Goal: Information Seeking & Learning: Find specific fact

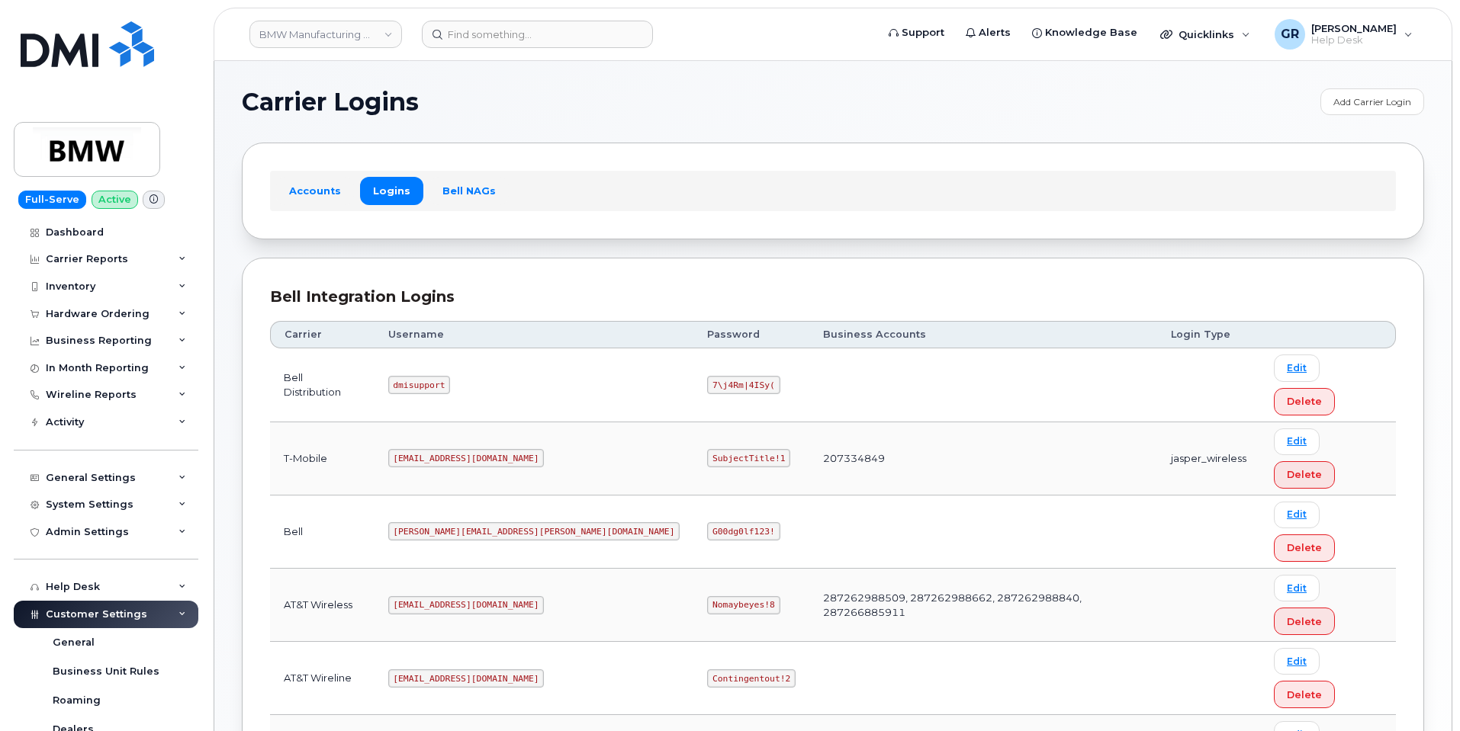
click at [468, 449] on code "[EMAIL_ADDRESS][DOMAIN_NAME]" at bounding box center [466, 458] width 156 height 18
click at [467, 449] on code "[EMAIL_ADDRESS][DOMAIN_NAME]" at bounding box center [466, 458] width 156 height 18
copy code "[EMAIL_ADDRESS][DOMAIN_NAME]"
click at [707, 449] on code "SubjectTitle!1" at bounding box center [748, 458] width 83 height 18
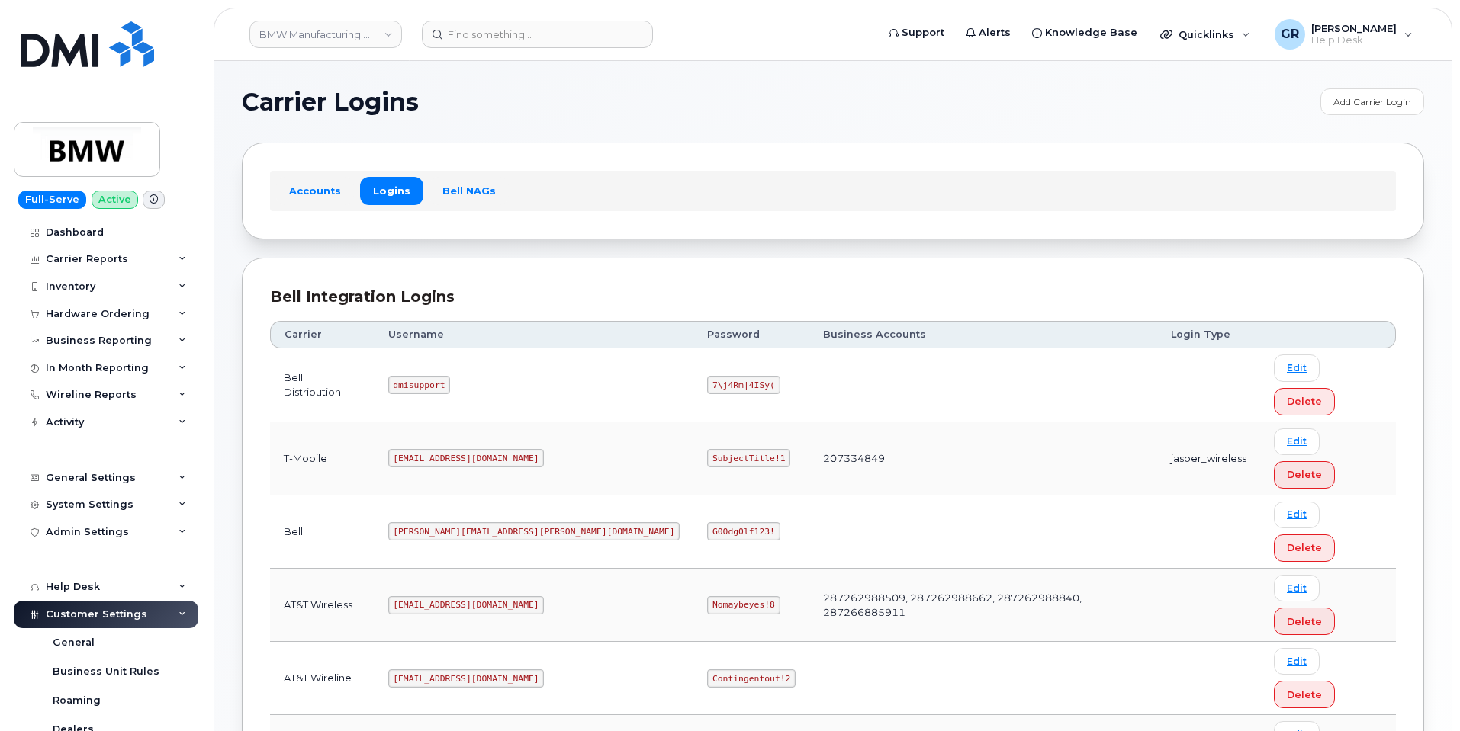
click at [707, 449] on code "SubjectTitle!1" at bounding box center [748, 458] width 83 height 18
copy code "SubjectTitle!1"
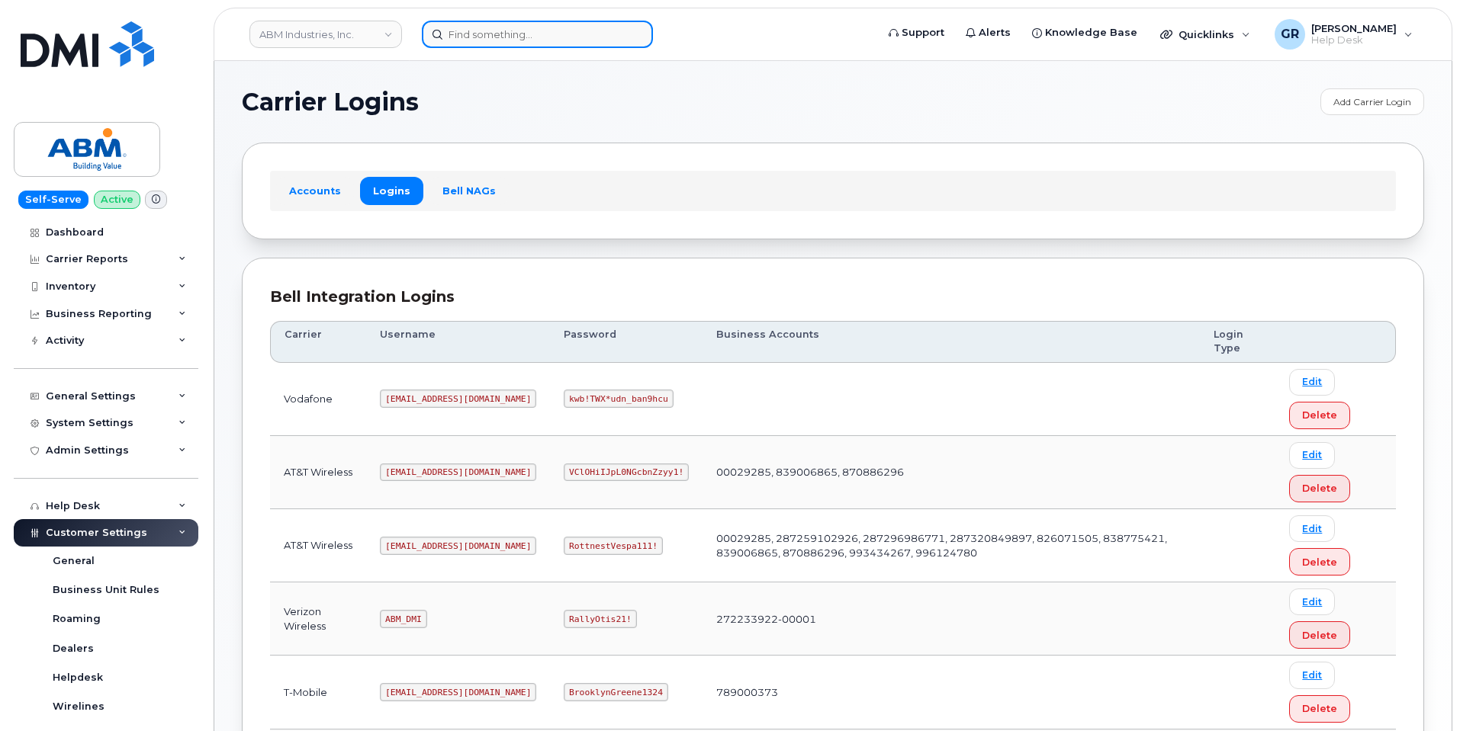
click at [570, 34] on input at bounding box center [537, 34] width 231 height 27
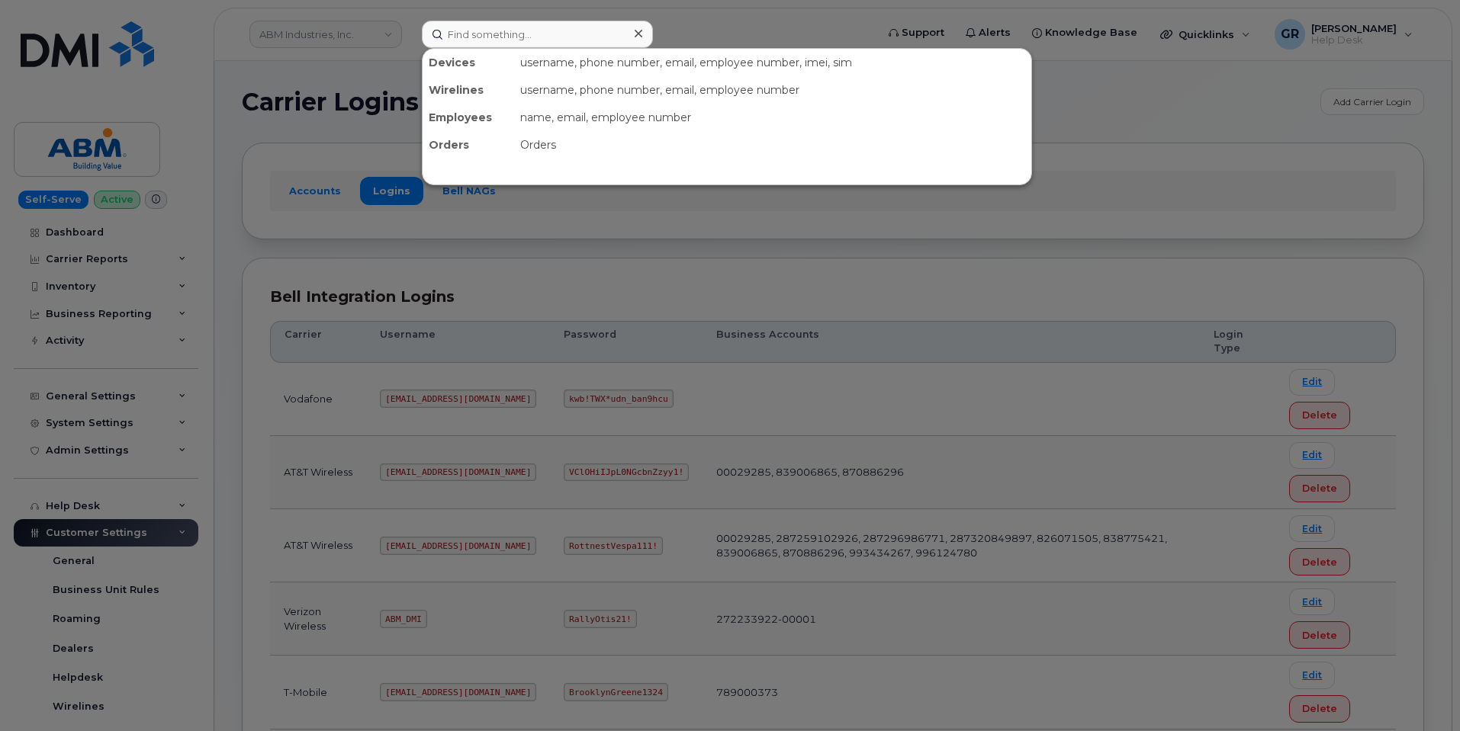
click at [375, 310] on div at bounding box center [730, 365] width 1460 height 731
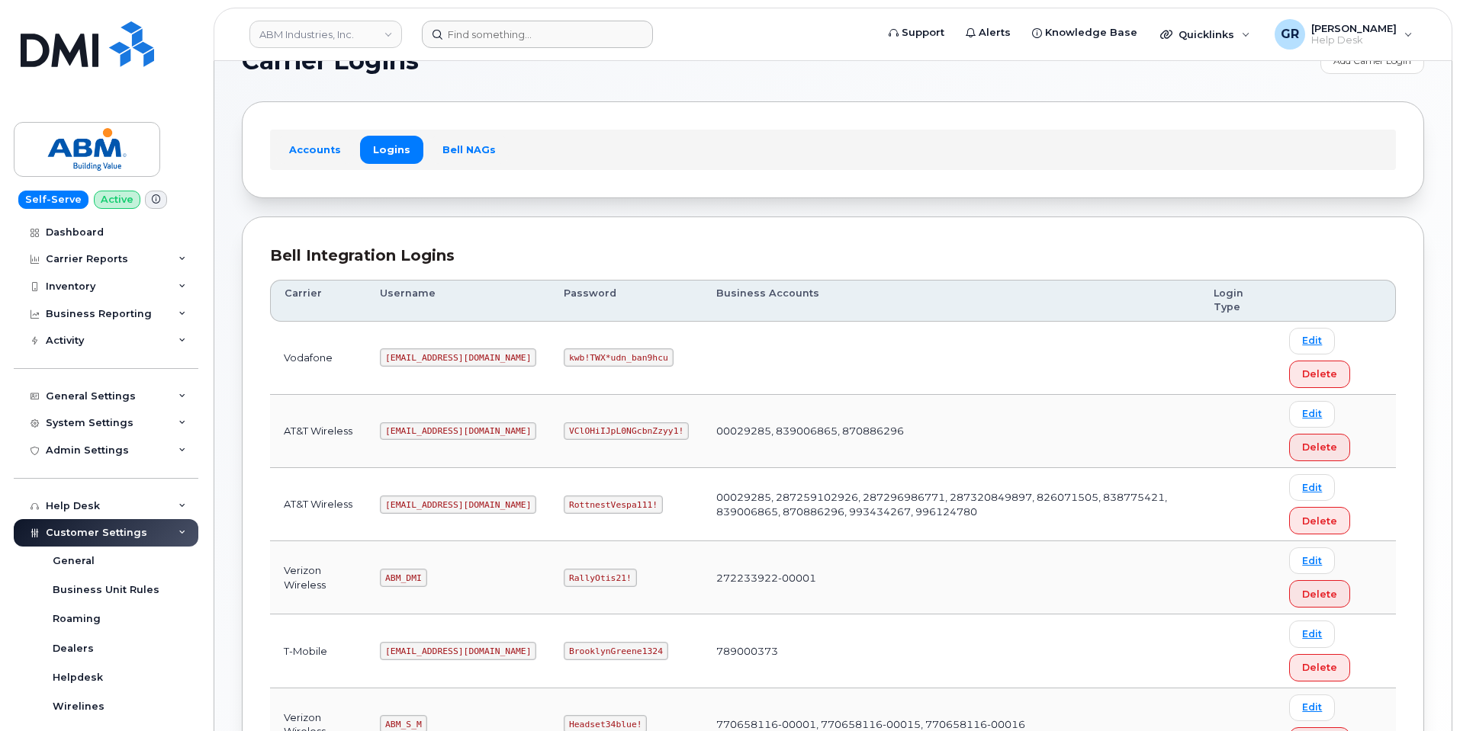
scroll to position [76, 0]
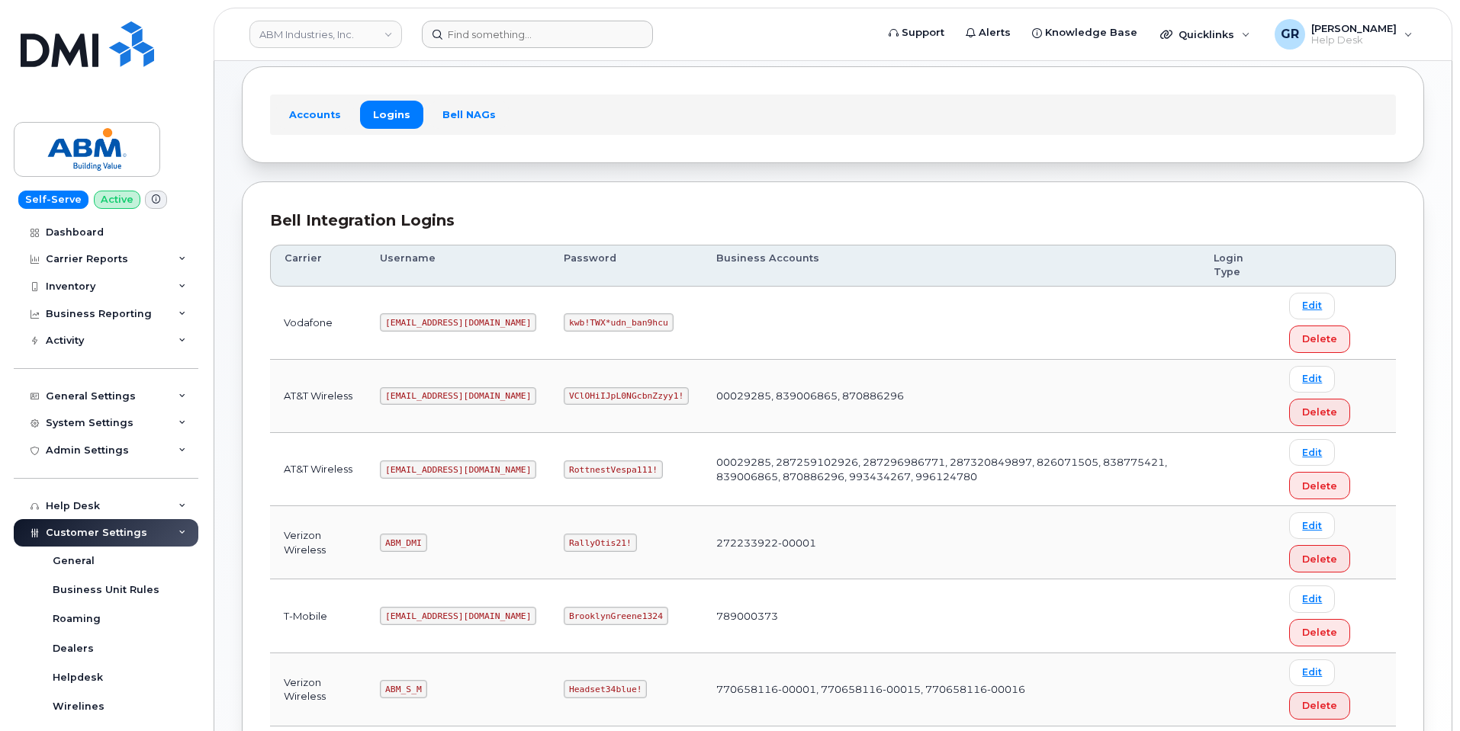
click at [564, 463] on code "RottnestVespa111!" at bounding box center [613, 470] width 99 height 18
click at [564, 469] on code "RottnestVespa111!" at bounding box center [613, 470] width 99 height 18
copy code "RottnestVespa111!"
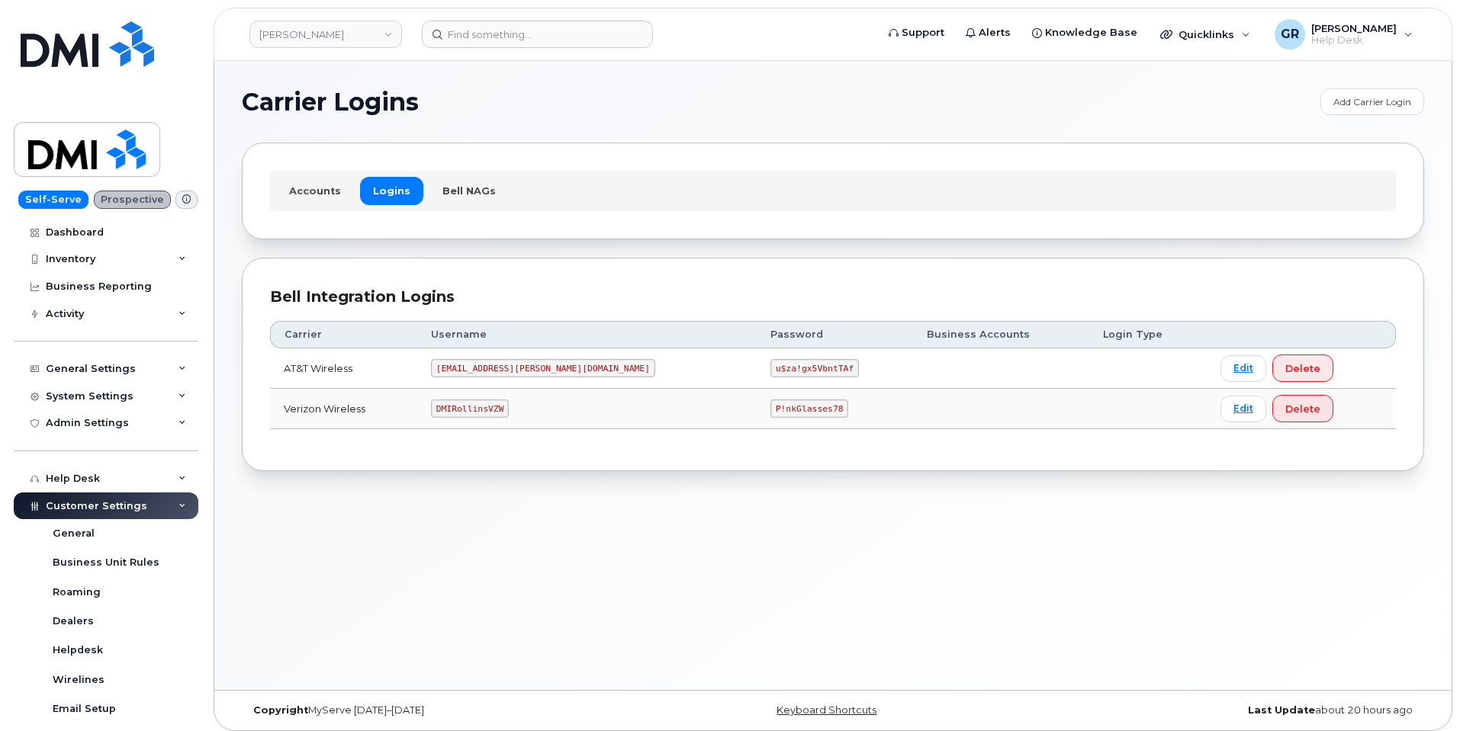
click at [770, 403] on code "P!nkGlasses78" at bounding box center [809, 409] width 78 height 18
click at [770, 410] on code "P!nkGlasses78" at bounding box center [809, 409] width 78 height 18
copy code "P!nkGlasses78"
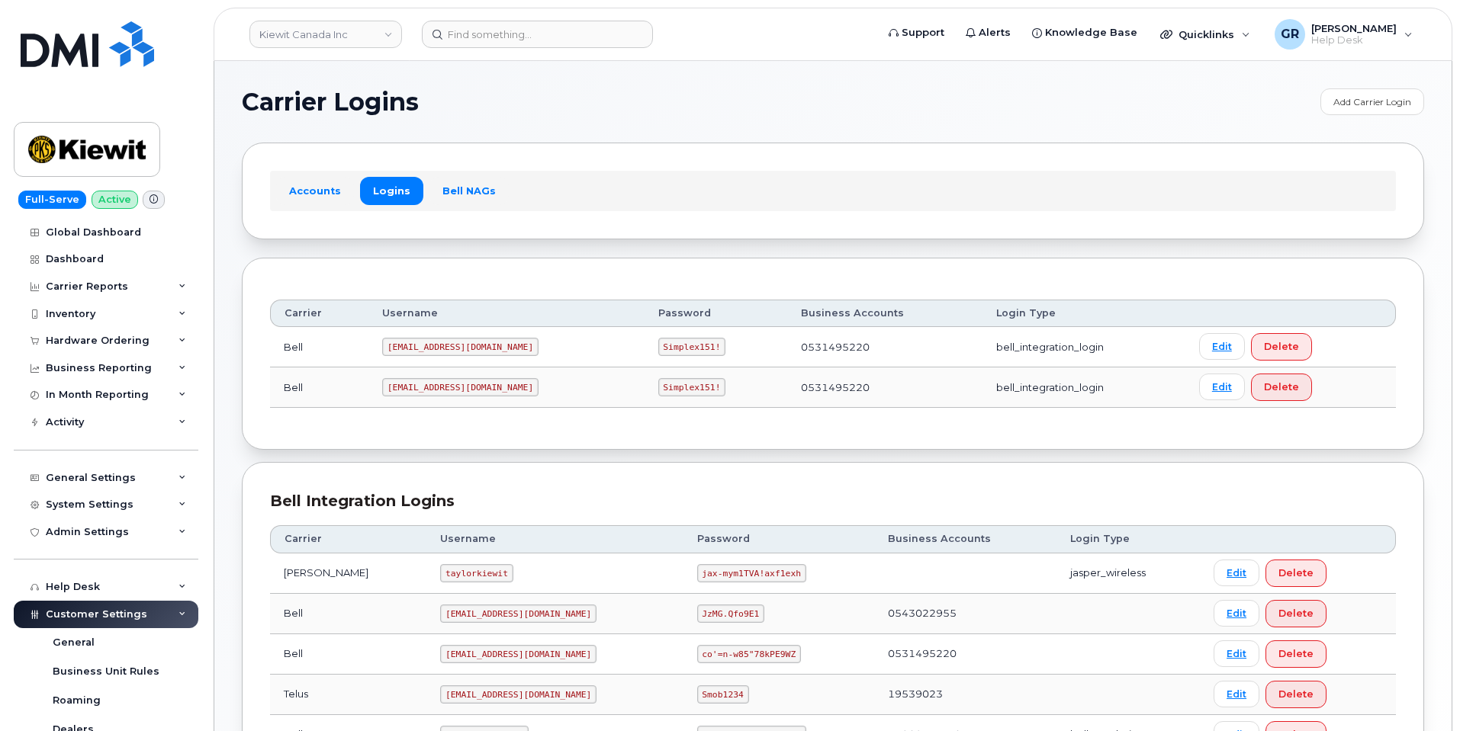
click at [658, 346] on code "Simplex151!" at bounding box center [692, 347] width 68 height 18
copy code "Simplex151!"
click at [423, 342] on code "[EMAIL_ADDRESS][DOMAIN_NAME]" at bounding box center [460, 347] width 156 height 18
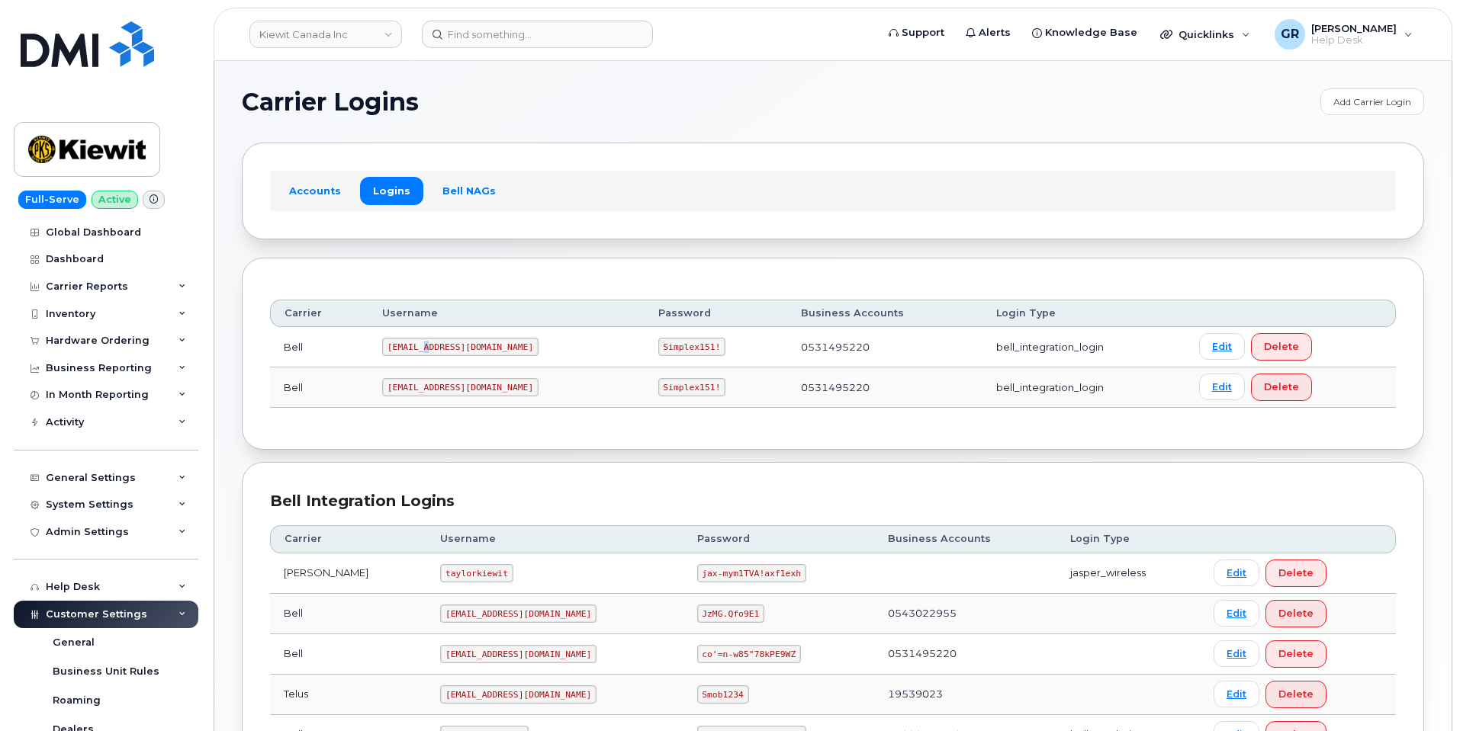
click at [423, 342] on code "[EMAIL_ADDRESS][DOMAIN_NAME]" at bounding box center [460, 347] width 156 height 18
copy code "[EMAIL_ADDRESS][DOMAIN_NAME]"
click at [658, 348] on code "Simplex151!" at bounding box center [692, 347] width 68 height 18
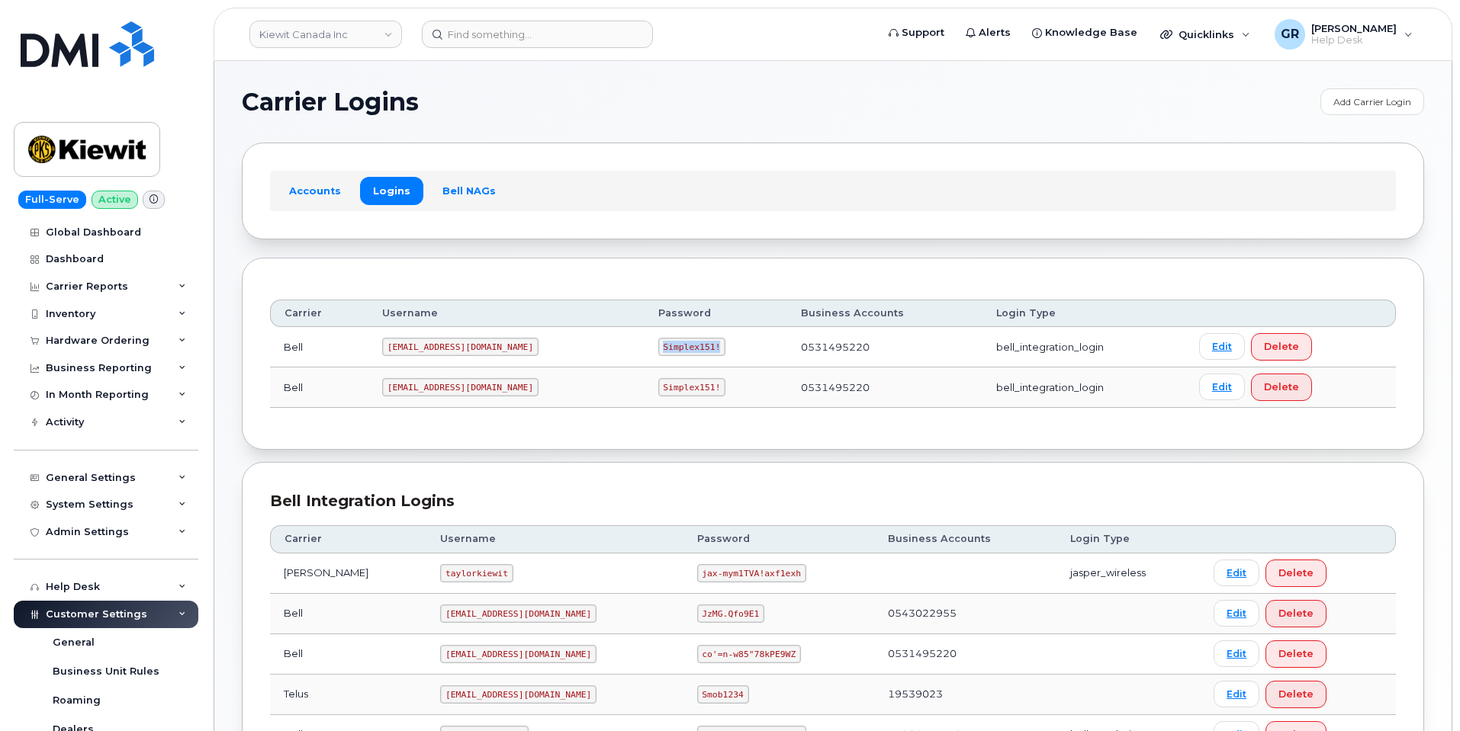
click at [658, 348] on code "Simplex151!" at bounding box center [692, 347] width 68 height 18
copy code "Simplex151!"
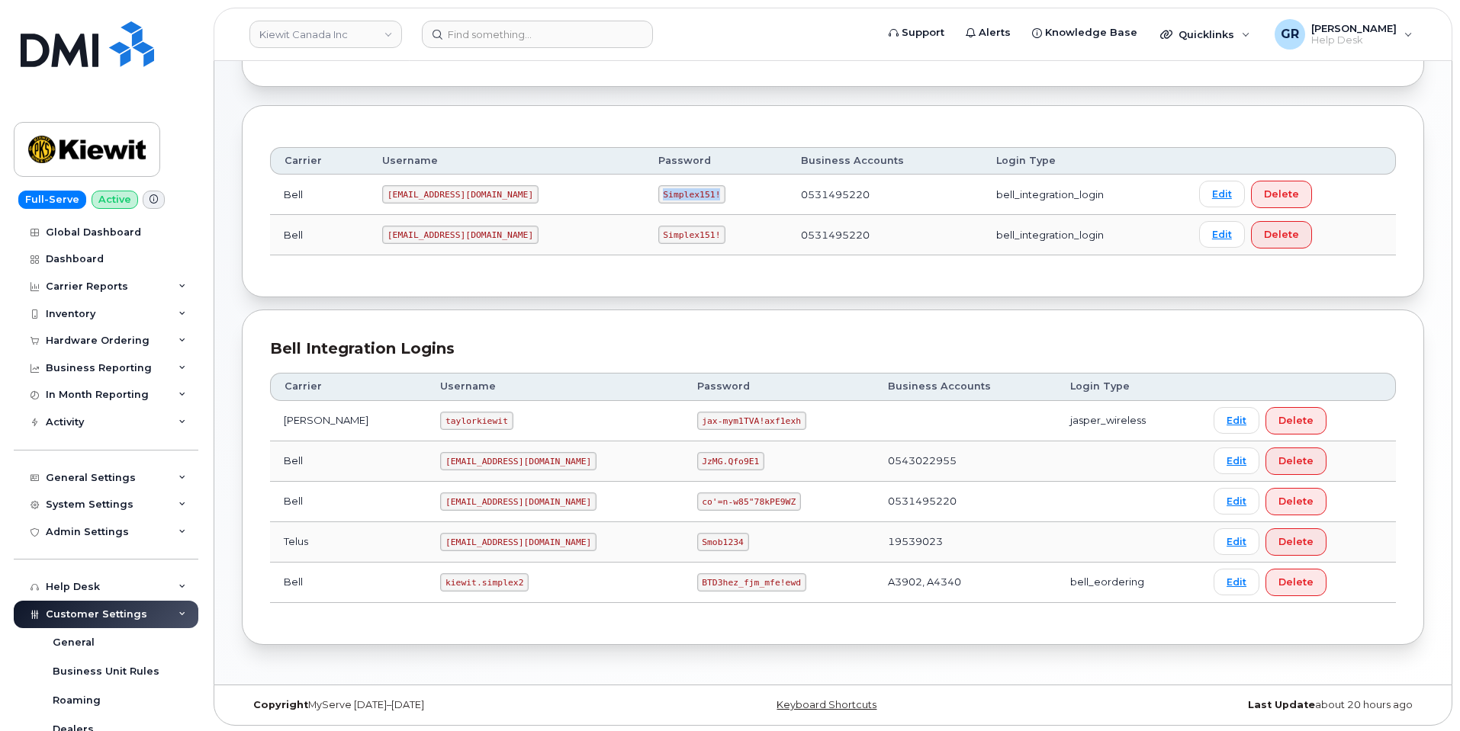
scroll to position [155, 0]
